Goal: Task Accomplishment & Management: Use online tool/utility

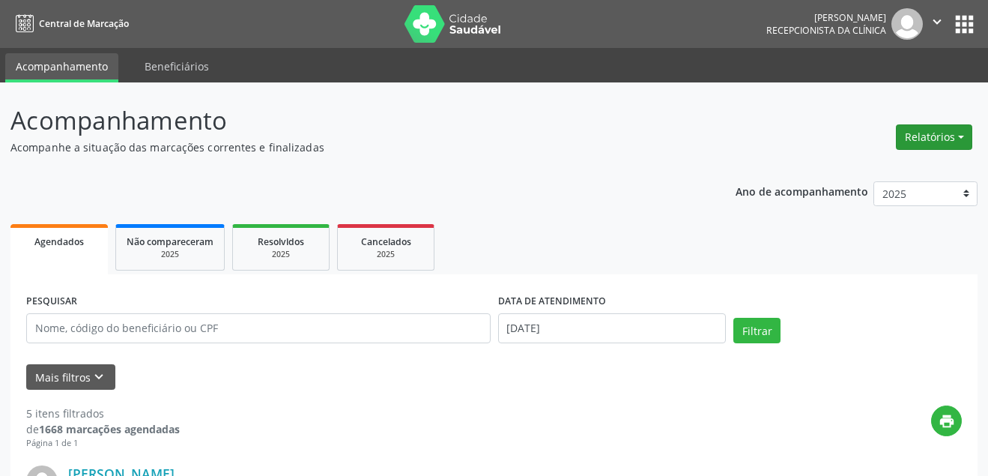
click at [963, 131] on button "Relatórios" at bounding box center [934, 136] width 76 height 25
click at [854, 169] on link "Agendamentos" at bounding box center [892, 169] width 161 height 21
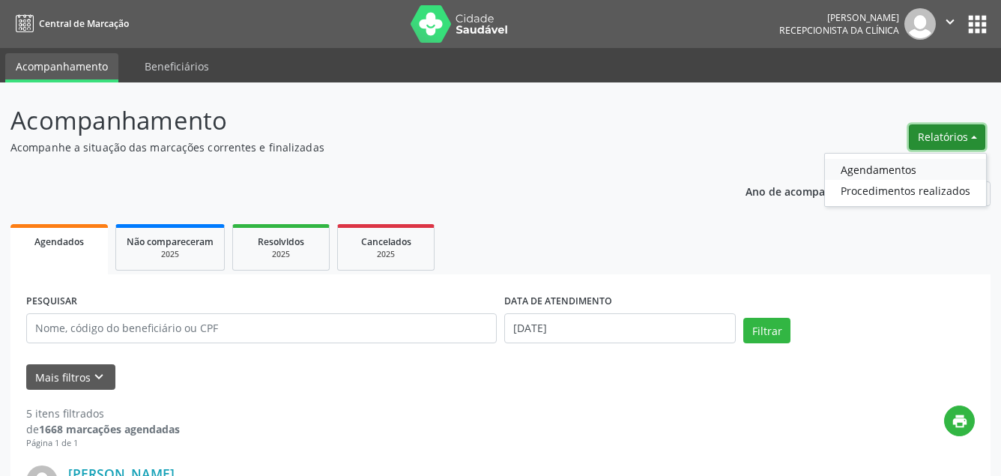
select select "7"
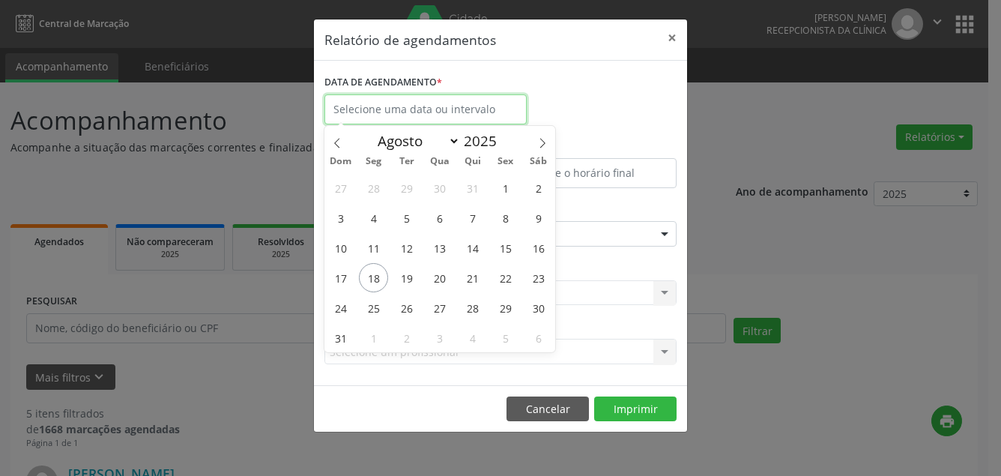
click at [448, 109] on input "text" at bounding box center [425, 109] width 202 height 30
click at [372, 275] on span "18" at bounding box center [373, 277] width 29 height 29
type input "[DATE]"
click at [381, 277] on span "18" at bounding box center [373, 277] width 29 height 29
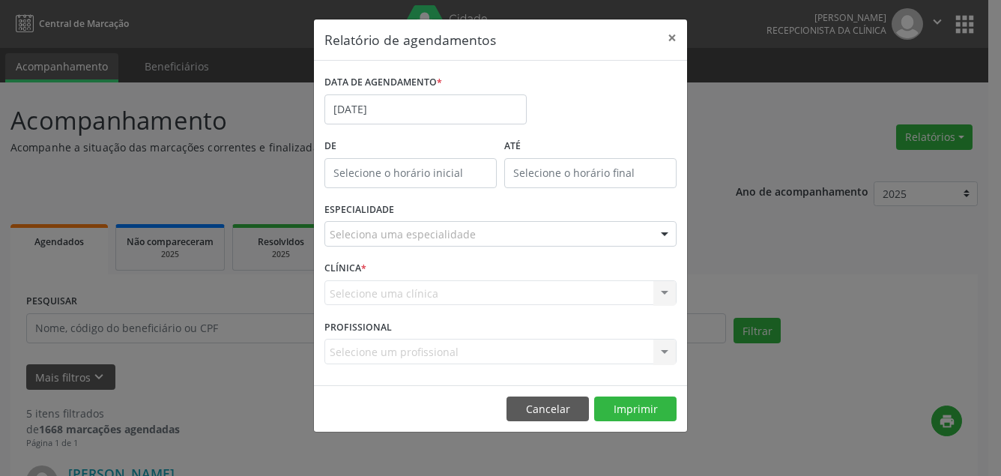
click at [381, 277] on div "CLÍNICA * Selecione uma clínica Nenhum resultado encontrado para: " " Não há ne…" at bounding box center [501, 286] width 360 height 58
click at [439, 226] on div "Seleciona uma especialidade" at bounding box center [500, 233] width 352 height 25
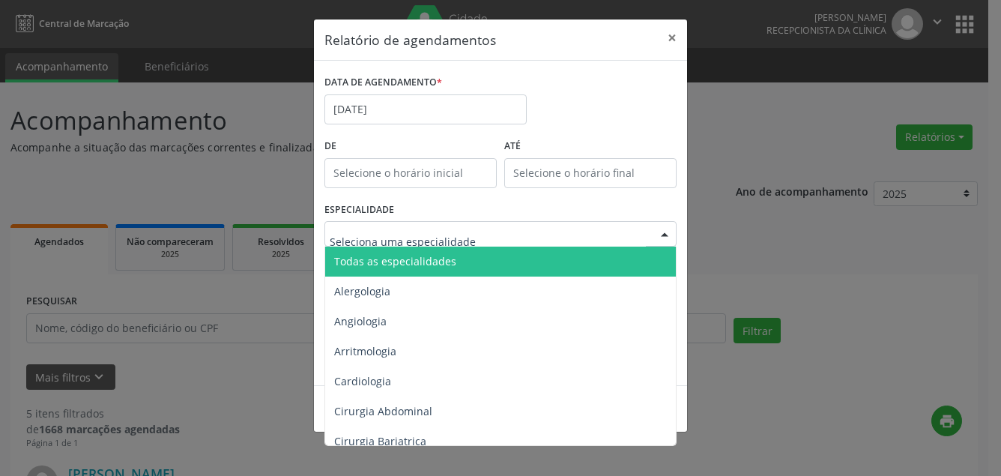
click at [411, 267] on span "Todas as especialidades" at bounding box center [395, 261] width 122 height 14
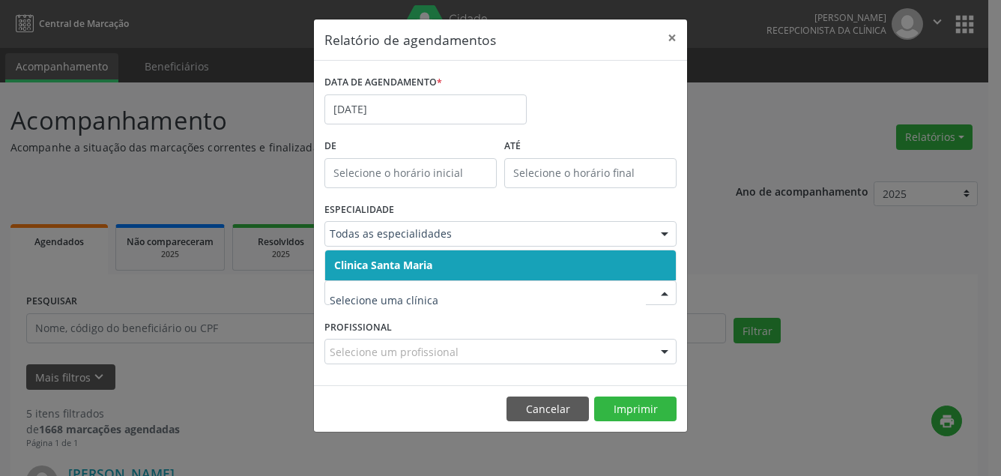
click at [403, 265] on span "Clinica Santa Maria" at bounding box center [383, 265] width 98 height 14
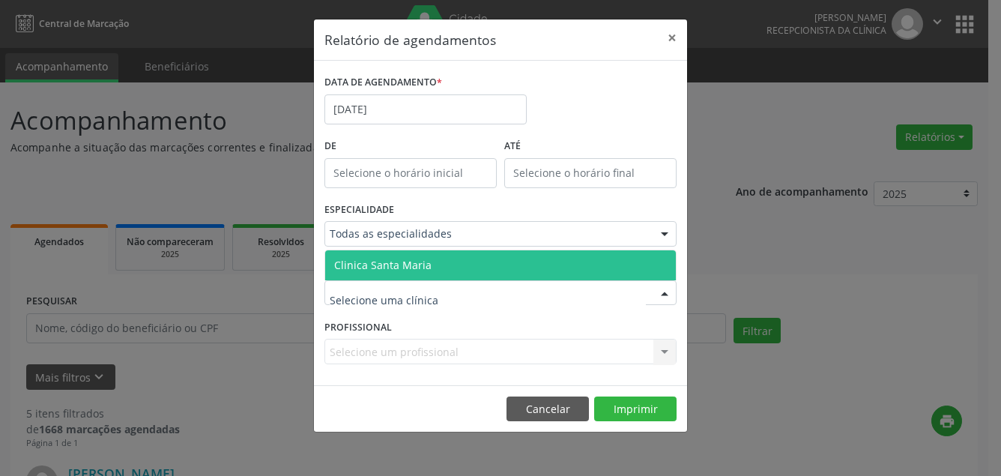
click at [398, 261] on span "Clinica Santa Maria" at bounding box center [382, 265] width 97 height 14
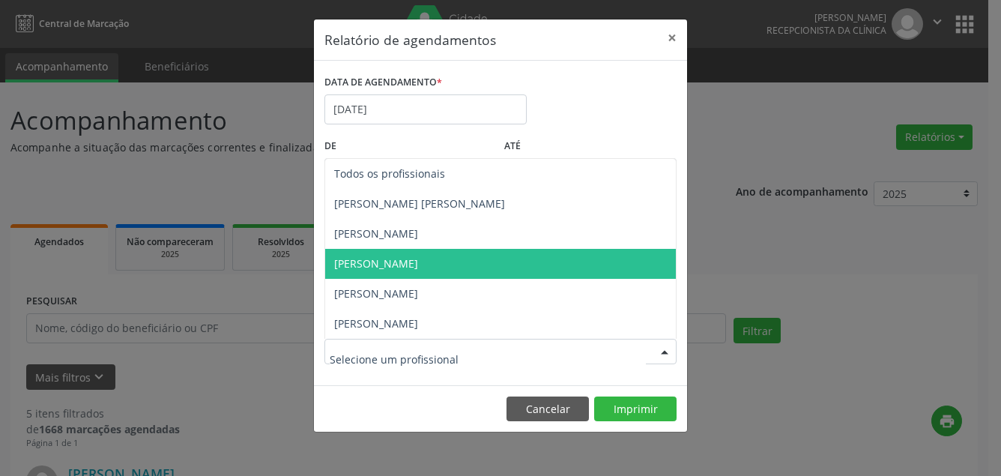
click at [390, 266] on span "[PERSON_NAME]" at bounding box center [376, 263] width 84 height 14
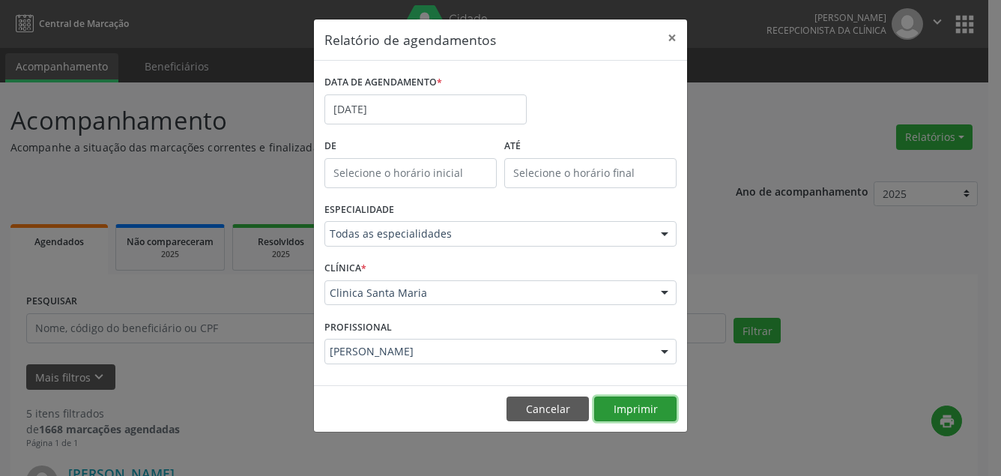
click at [627, 407] on button "Imprimir" at bounding box center [635, 408] width 82 height 25
click at [668, 33] on button "×" at bounding box center [672, 37] width 30 height 37
